Goal: Task Accomplishment & Management: Complete application form

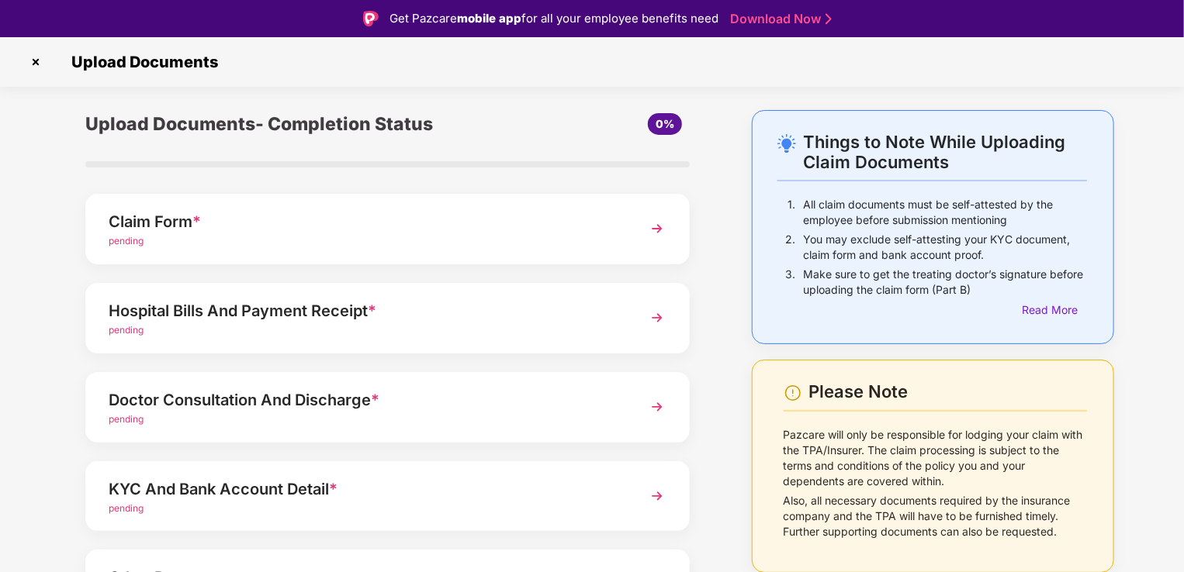
click at [587, 233] on div "Claim Form *" at bounding box center [364, 221] width 511 height 25
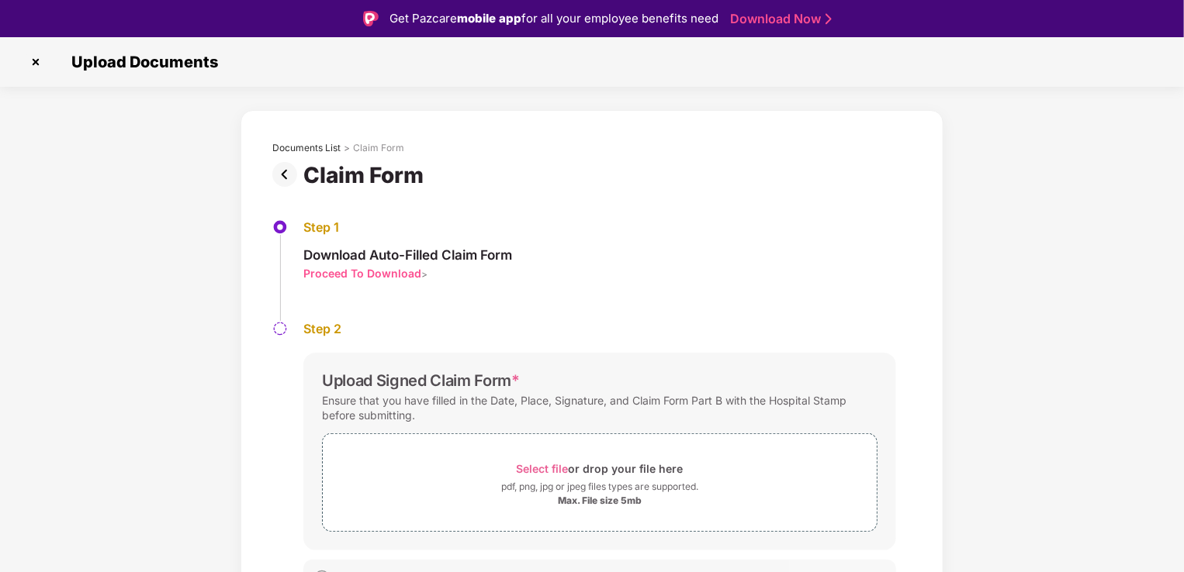
click at [36, 63] on img at bounding box center [35, 62] width 25 height 25
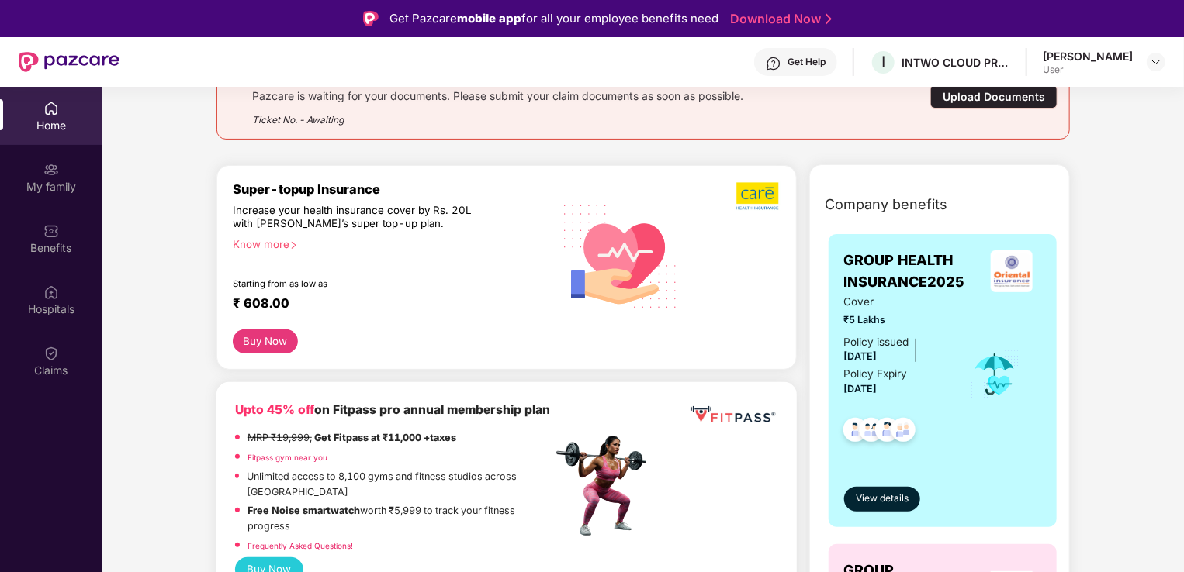
scroll to position [164, 0]
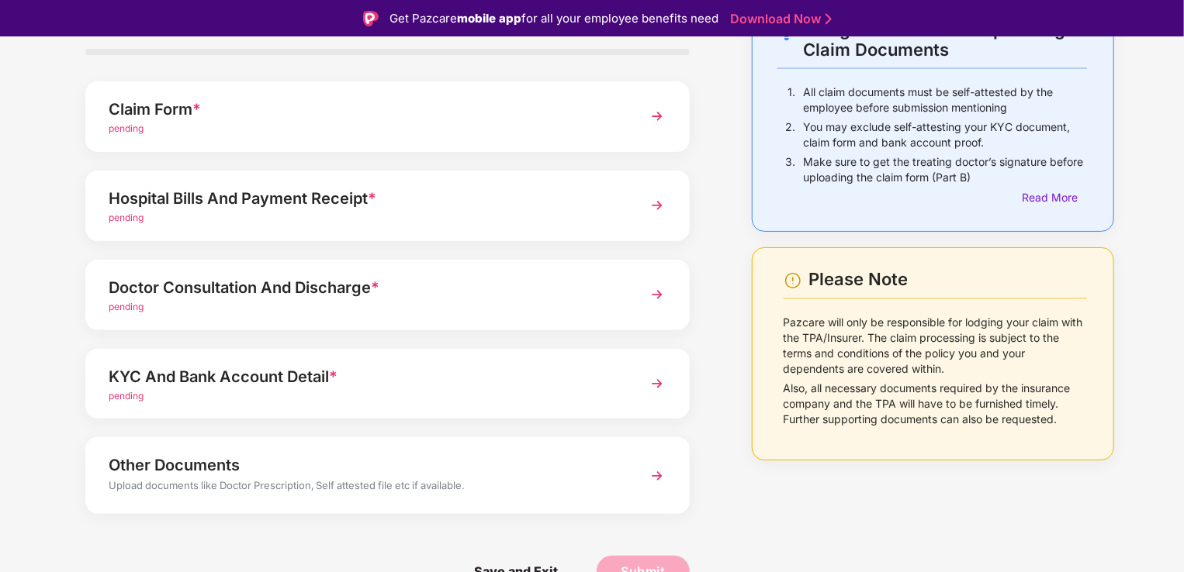
scroll to position [94, 0]
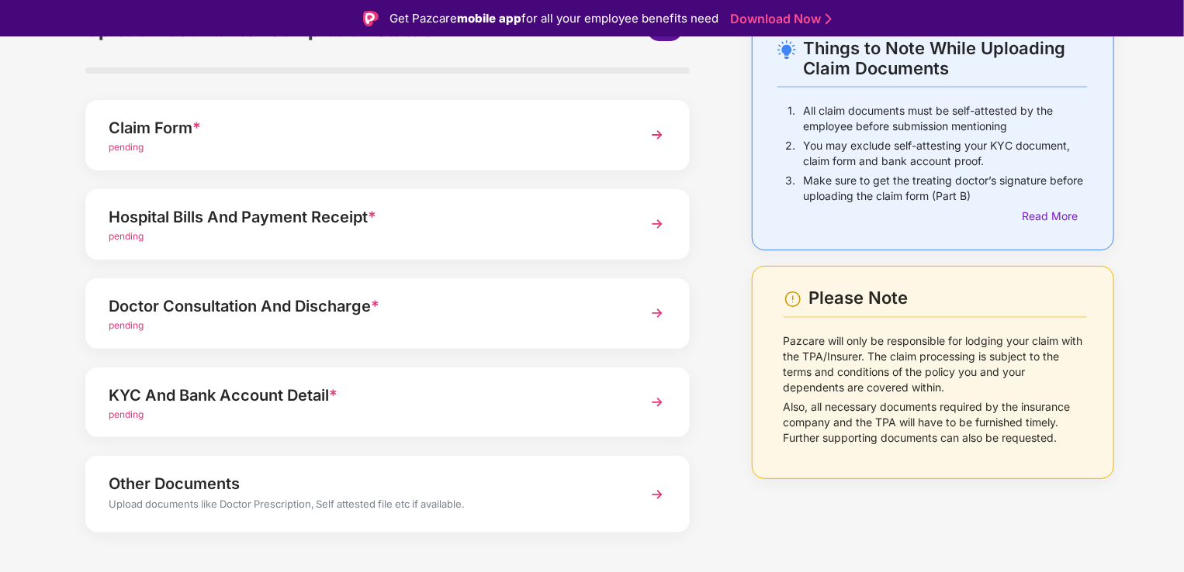
click at [261, 312] on div "Doctor Consultation And Discharge *" at bounding box center [364, 306] width 511 height 25
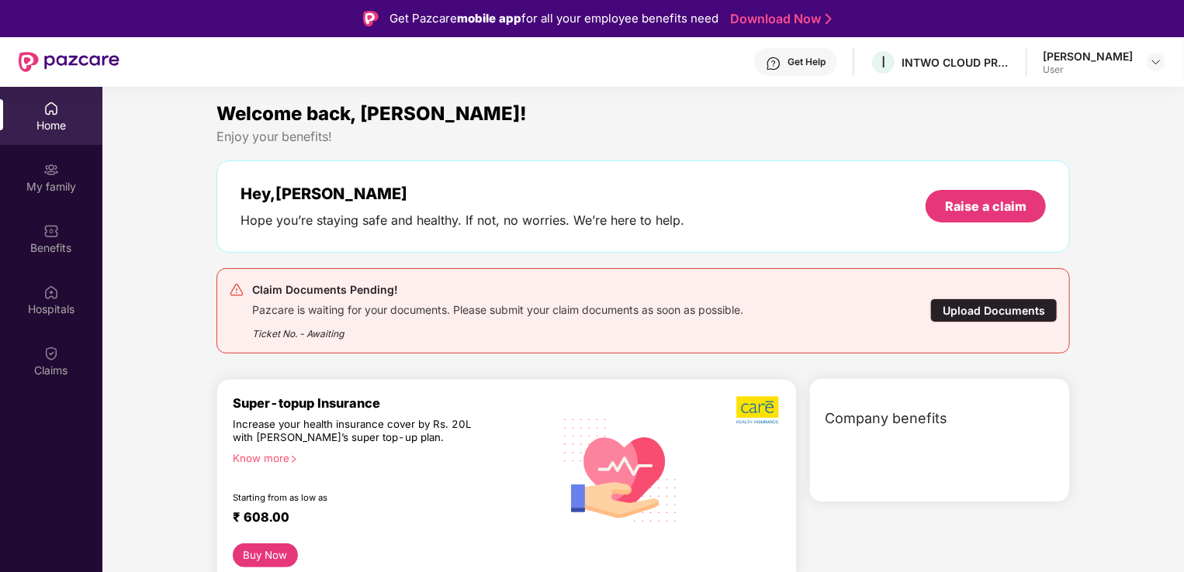
scroll to position [87, 0]
